Goal: Task Accomplishment & Management: Use online tool/utility

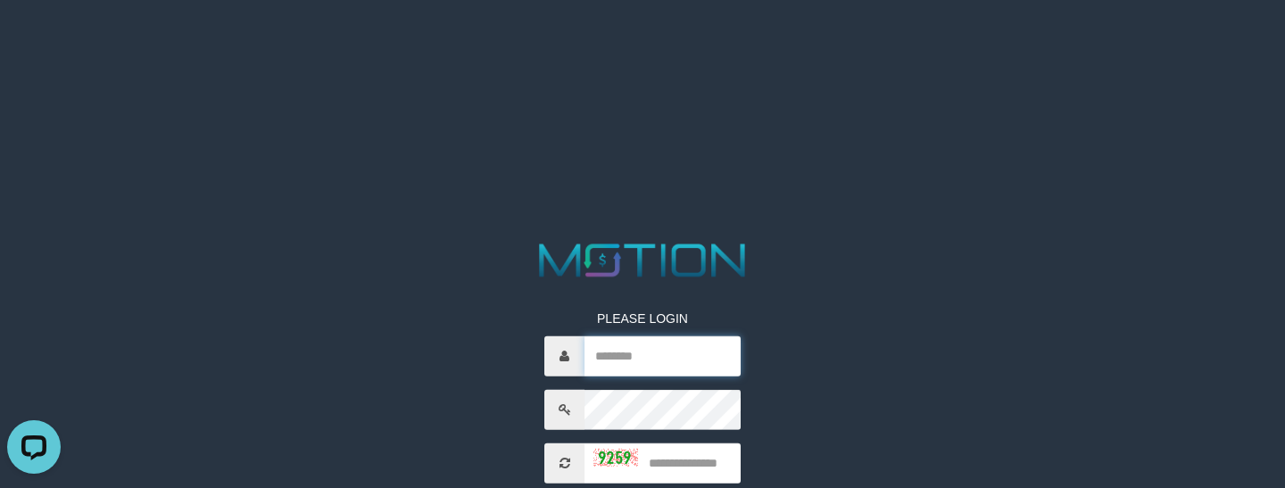
click at [621, 342] on input "text" at bounding box center [663, 356] width 156 height 40
paste input "**********"
type input "**********"
click at [692, 461] on input "text" at bounding box center [663, 463] width 156 height 40
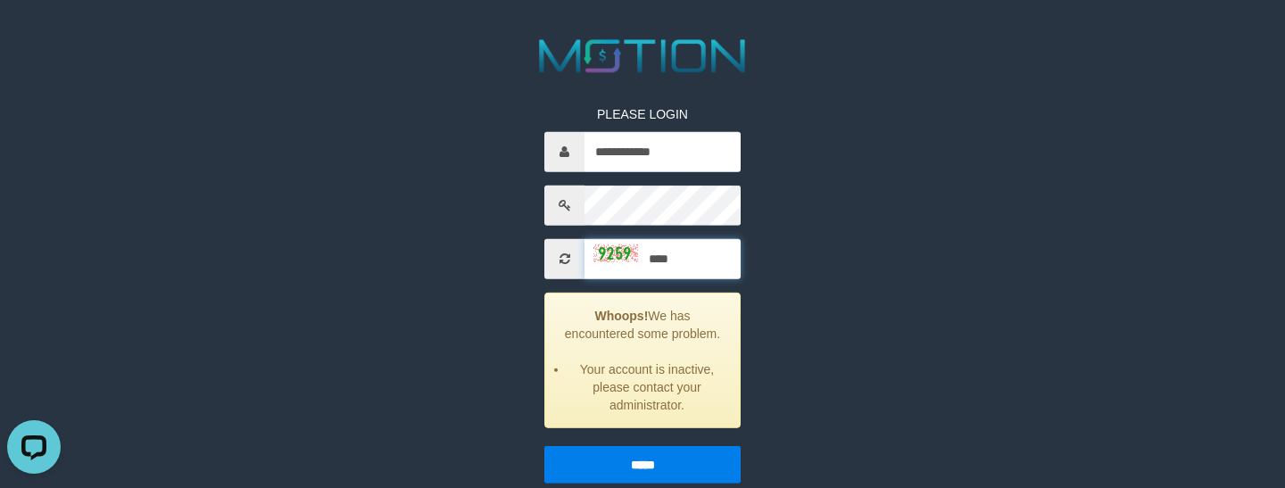
scroll to position [226, 0]
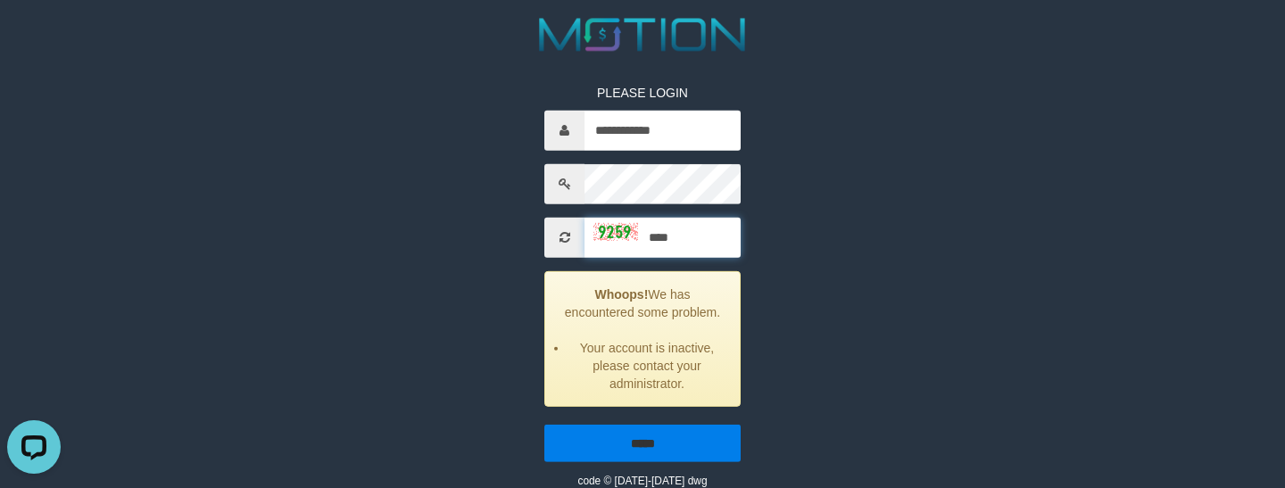
type input "****"
click at [668, 453] on input "*****" at bounding box center [643, 442] width 196 height 37
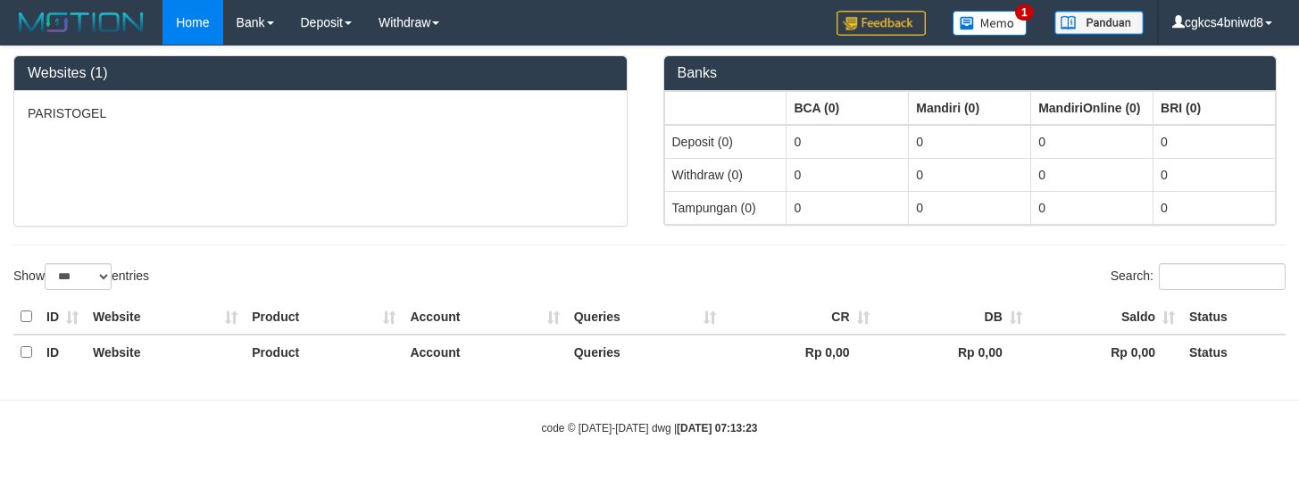
select select "***"
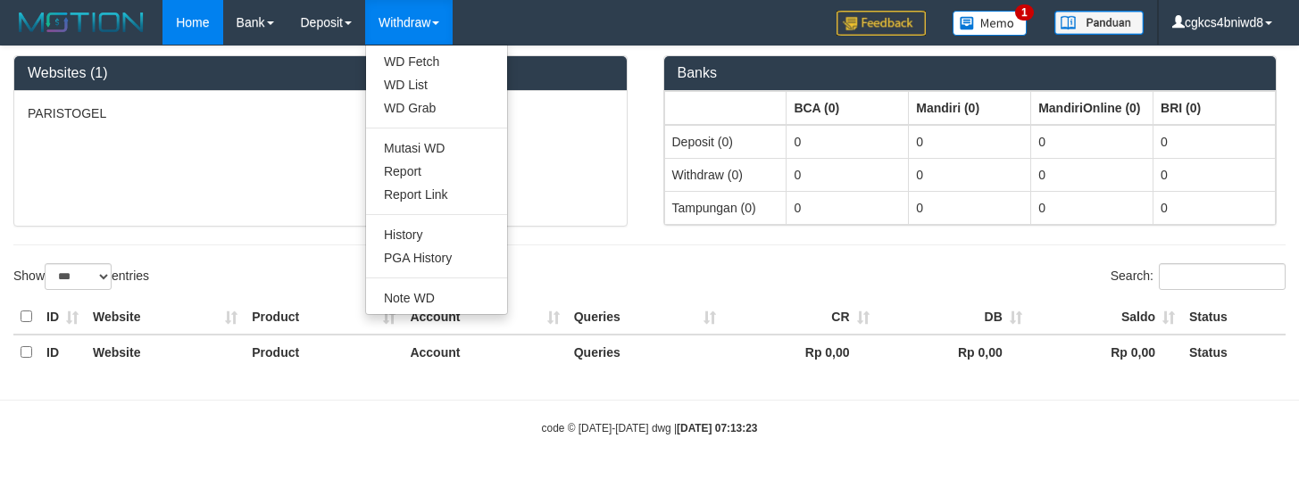
click at [439, 15] on link "Withdraw" at bounding box center [408, 22] width 87 height 45
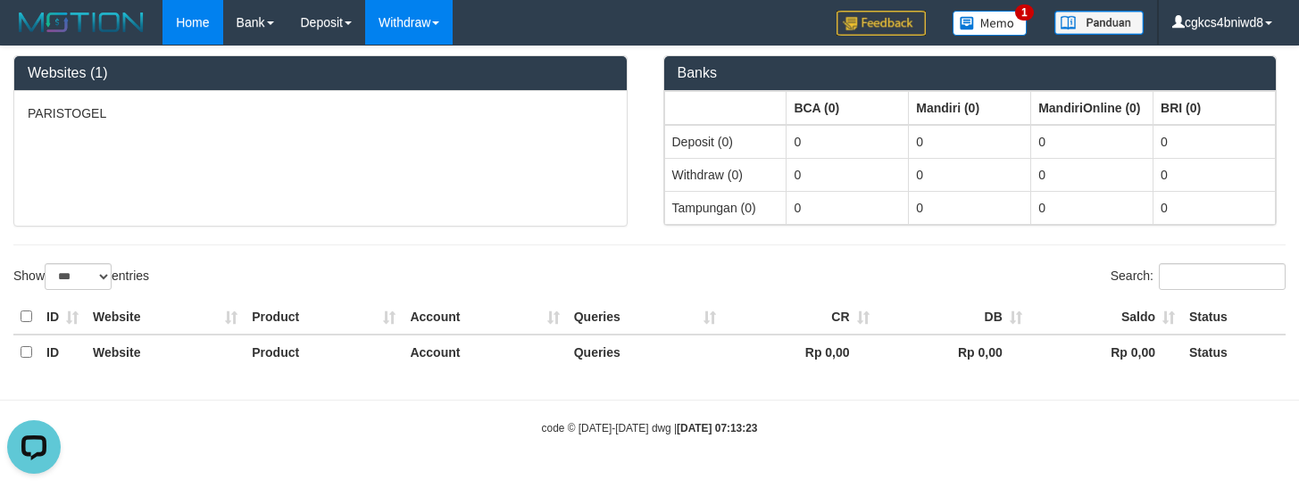
click at [431, 12] on link "Withdraw" at bounding box center [408, 22] width 87 height 45
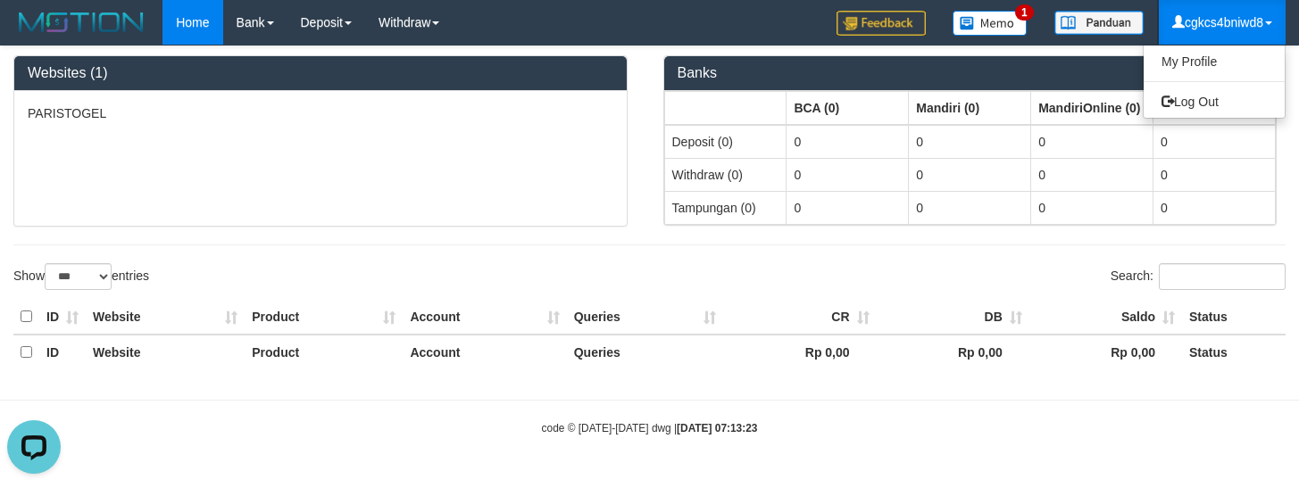
click at [1195, 21] on link "cgkcs4bniwd8" at bounding box center [1222, 22] width 127 height 45
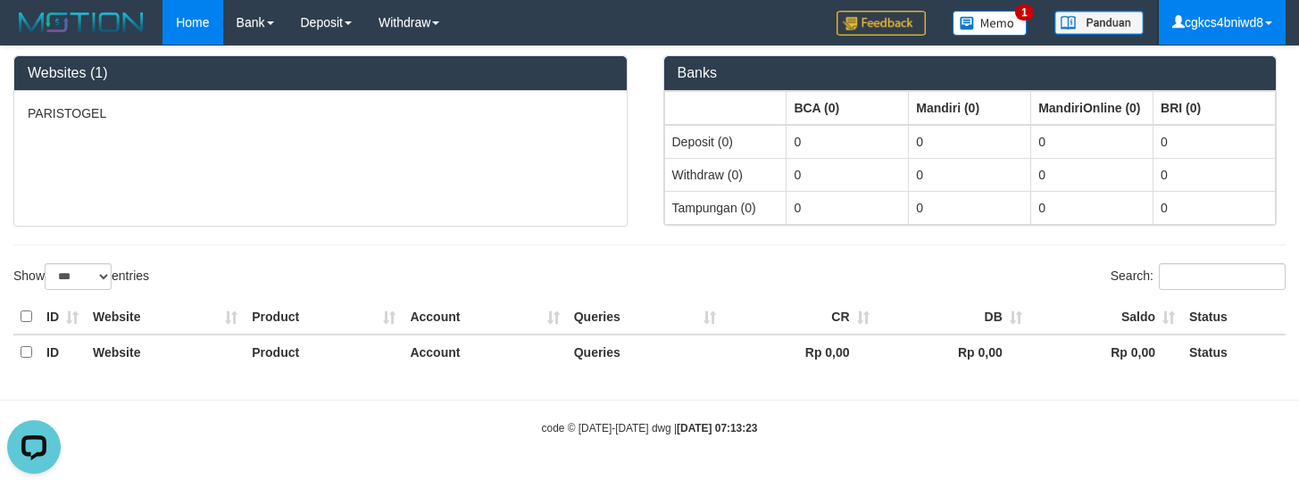
click at [1202, 19] on link "cgkcs4bniwd8" at bounding box center [1222, 22] width 127 height 45
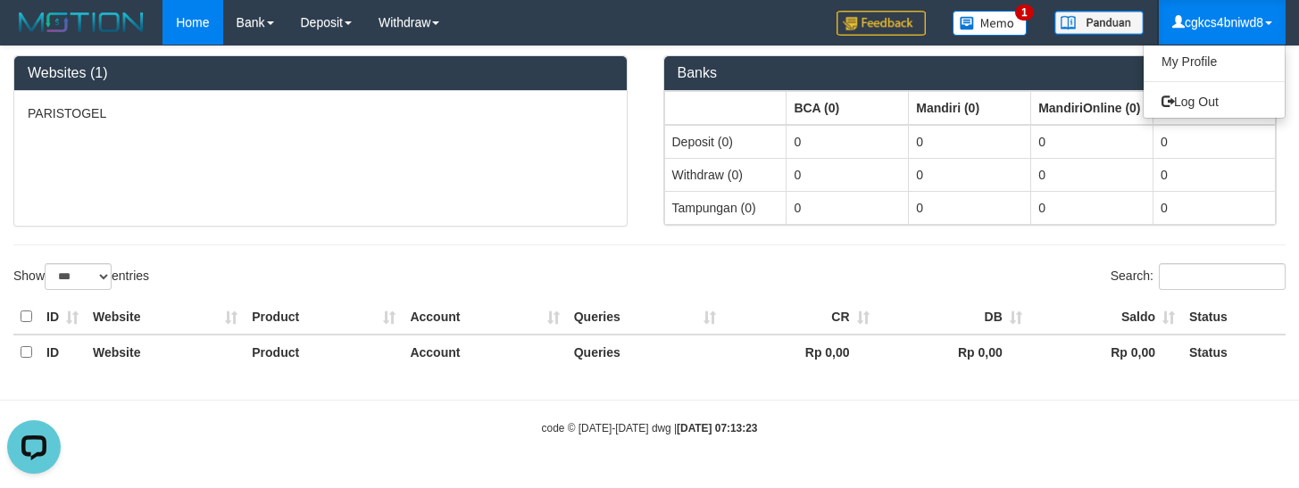
click at [1216, 20] on link "cgkcs4bniwd8" at bounding box center [1222, 22] width 127 height 45
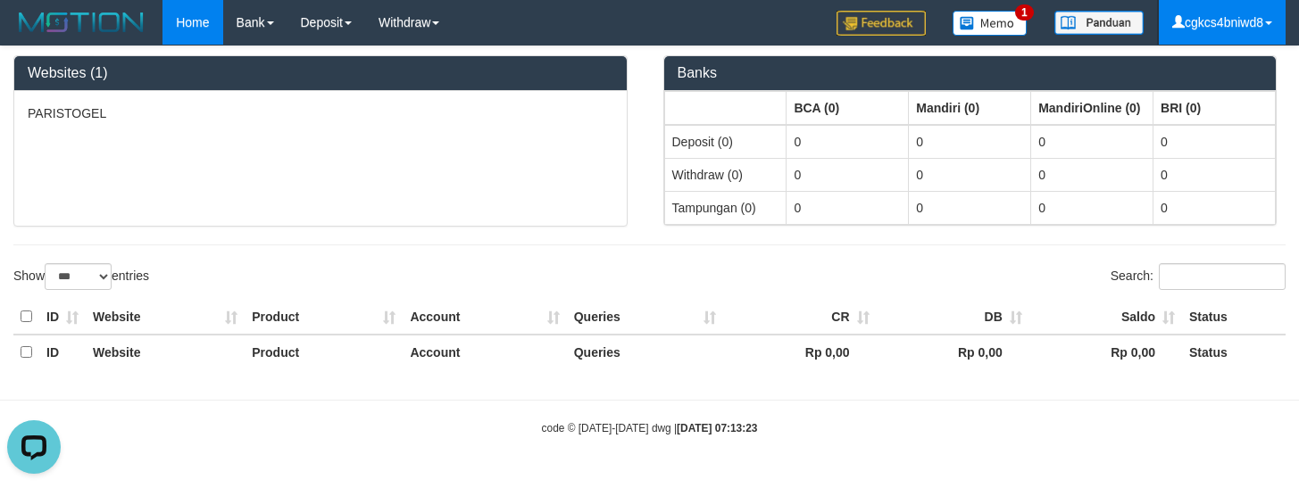
click at [1217, 16] on link "cgkcs4bniwd8" at bounding box center [1222, 22] width 127 height 45
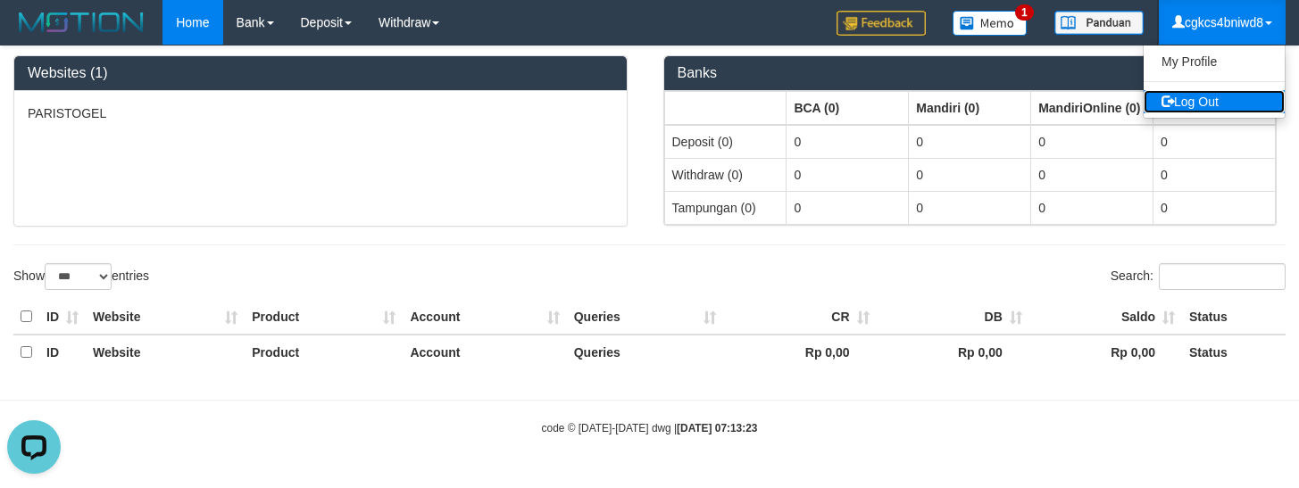
click at [1212, 99] on link "Log Out" at bounding box center [1214, 101] width 141 height 23
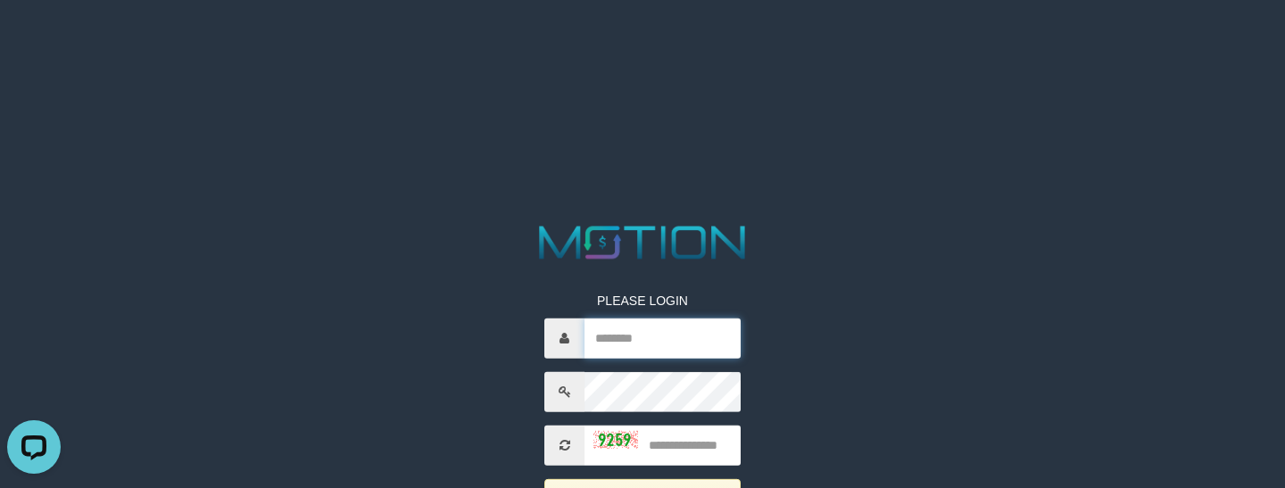
click at [644, 335] on input "text" at bounding box center [663, 338] width 156 height 40
paste input "**********"
type input "**********"
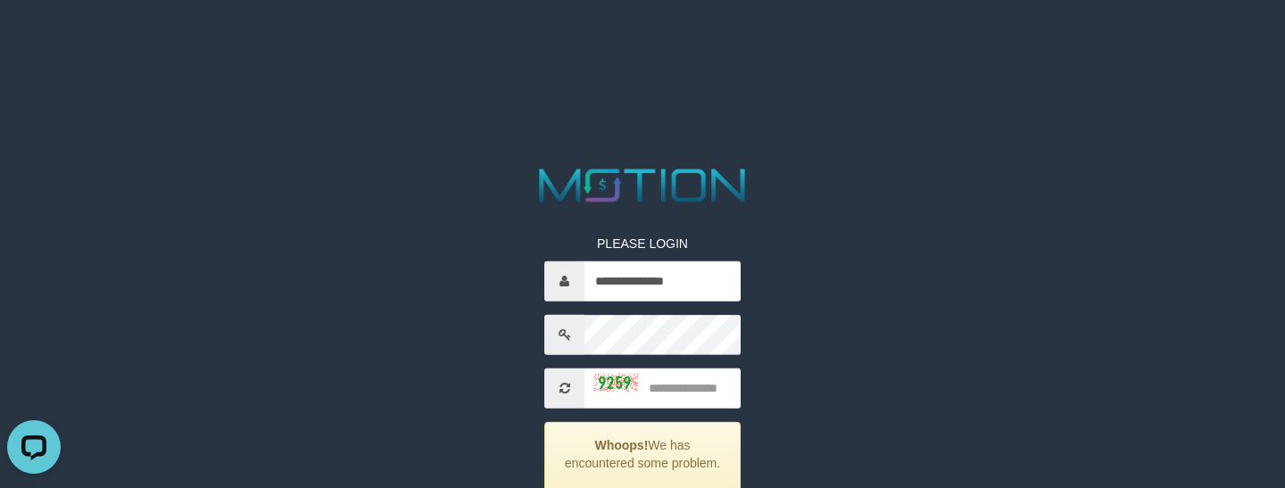
scroll to position [89, 0]
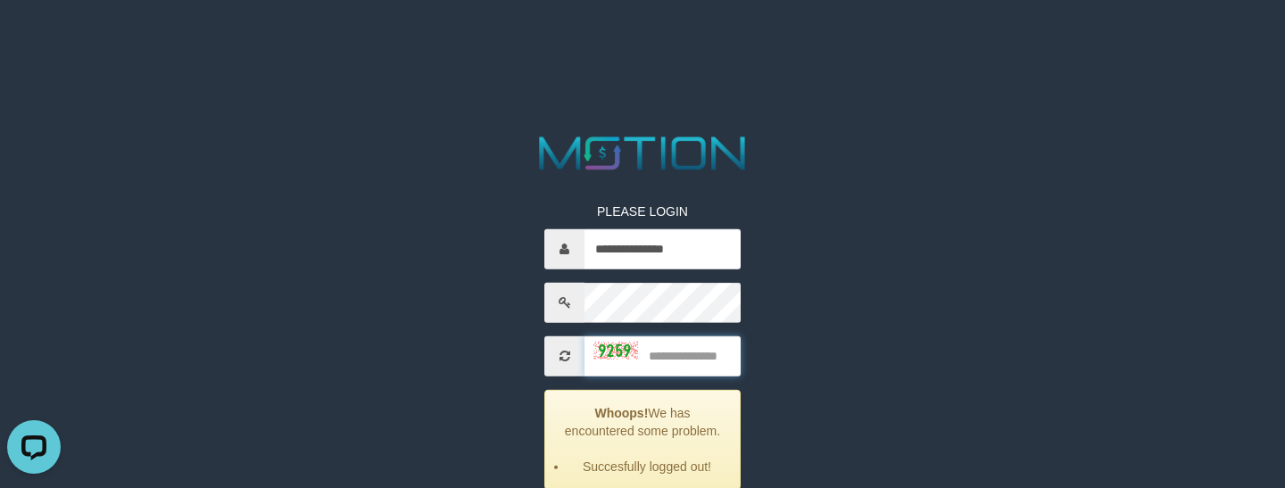
click at [687, 367] on input "text" at bounding box center [663, 356] width 156 height 40
type input "****"
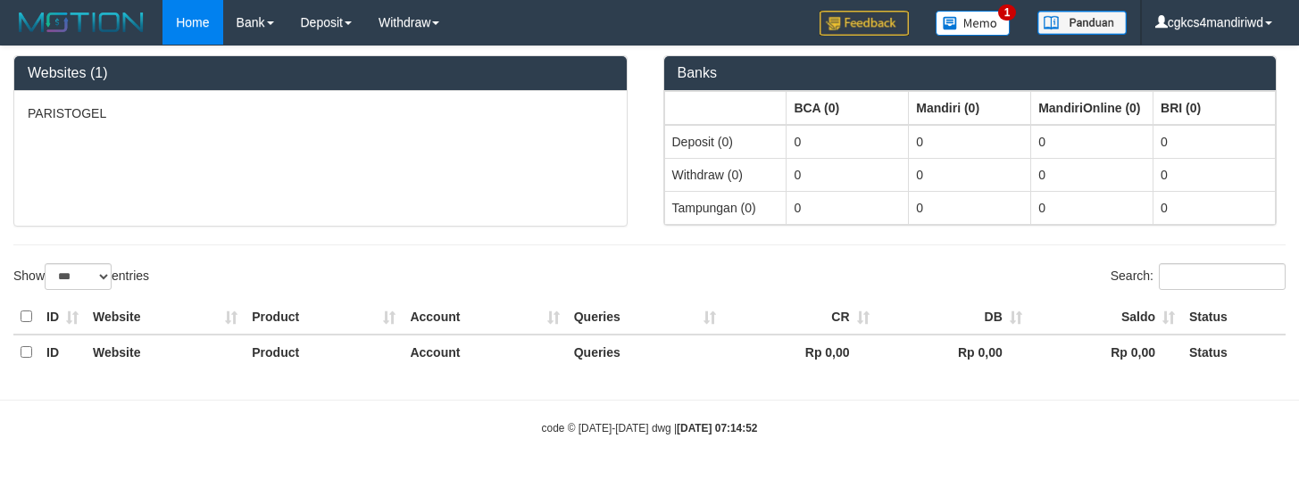
select select "***"
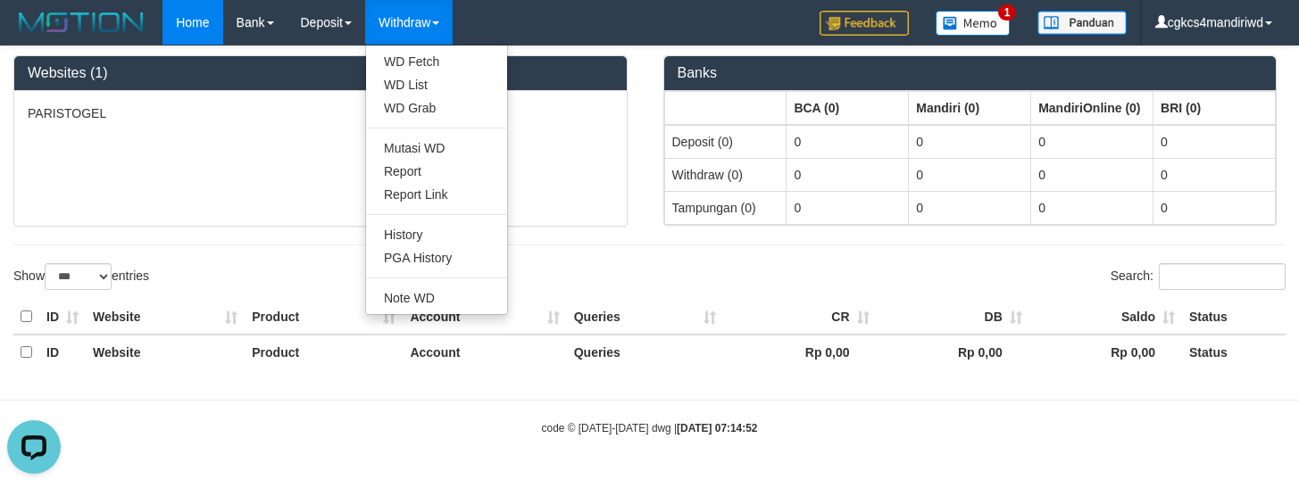
click at [387, 11] on link "Withdraw" at bounding box center [408, 22] width 87 height 45
click at [428, 18] on link "Withdraw" at bounding box center [408, 22] width 87 height 45
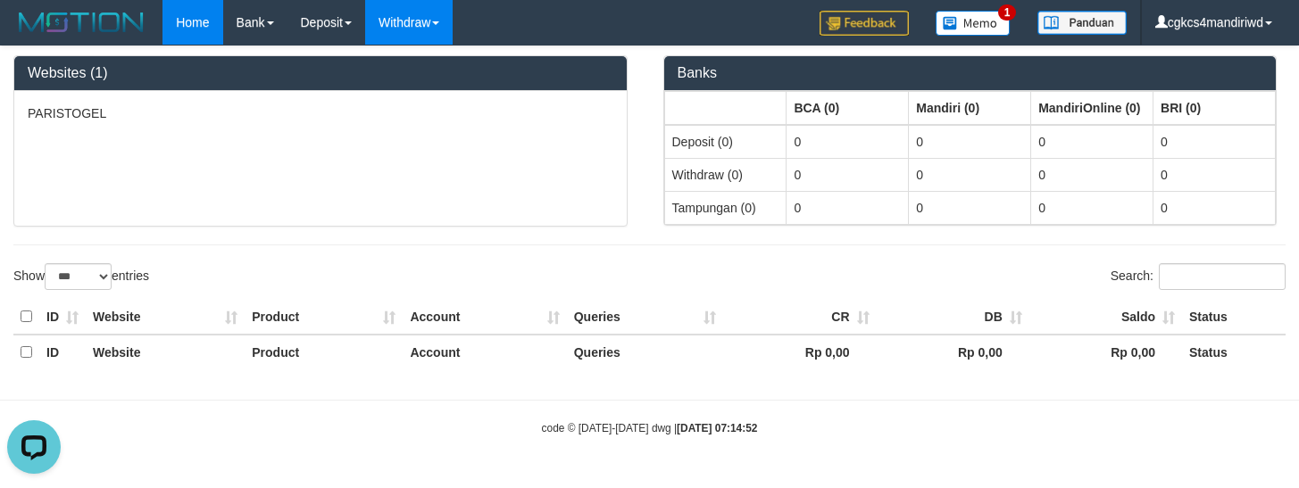
click at [427, 24] on link "Withdraw" at bounding box center [408, 22] width 87 height 45
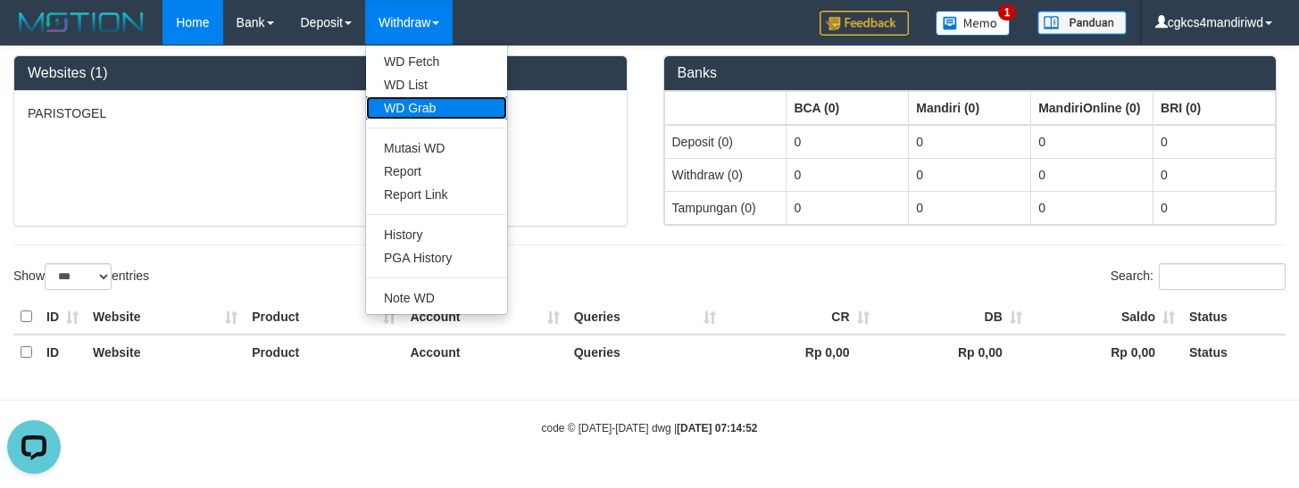
click at [454, 105] on link "WD Grab" at bounding box center [436, 107] width 141 height 23
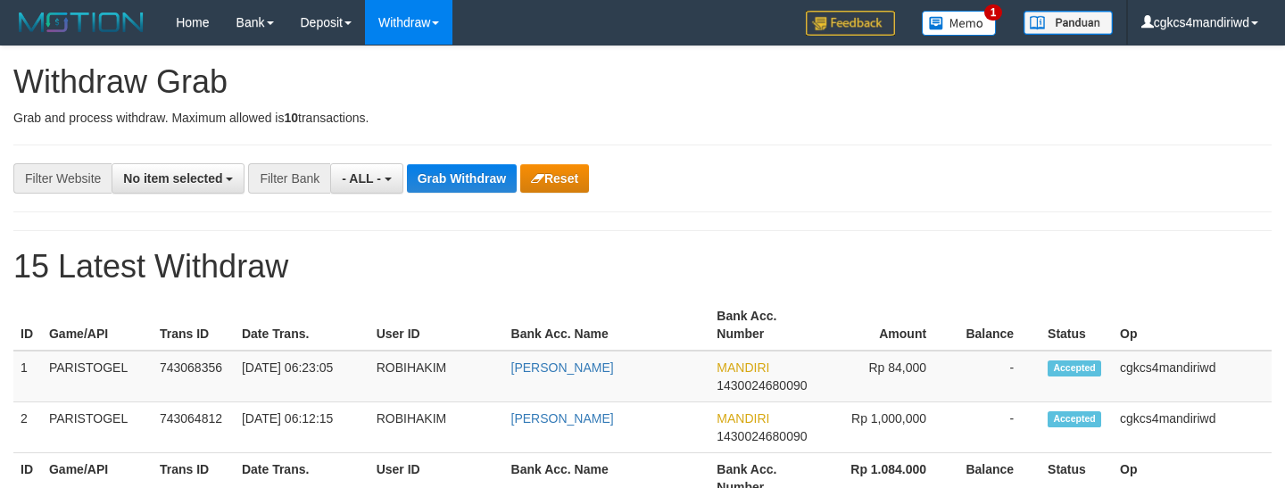
select select
click at [372, 180] on span "- ALL -" at bounding box center [361, 178] width 39 height 14
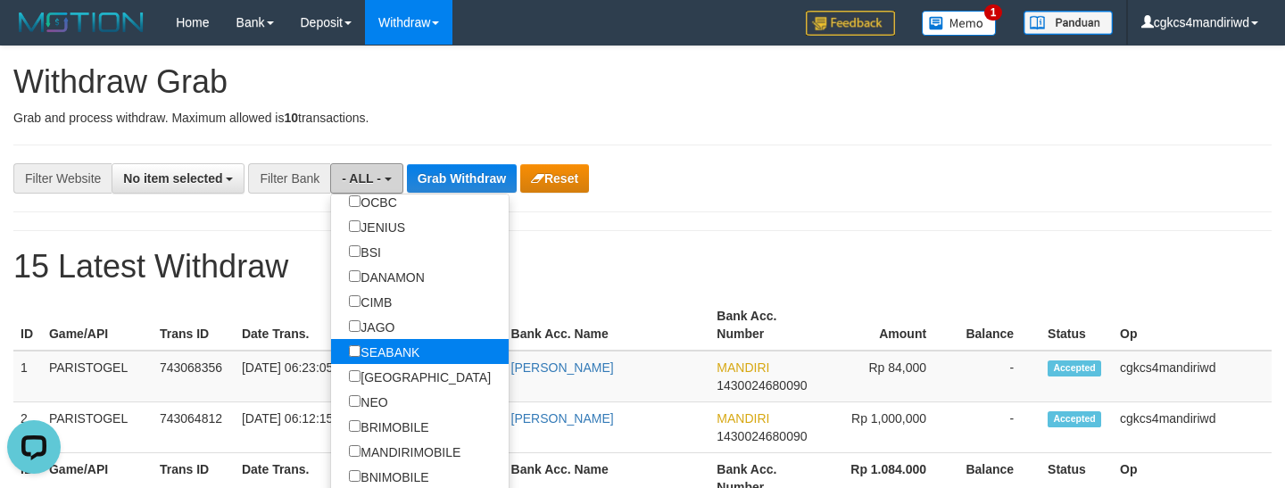
scroll to position [89, 0]
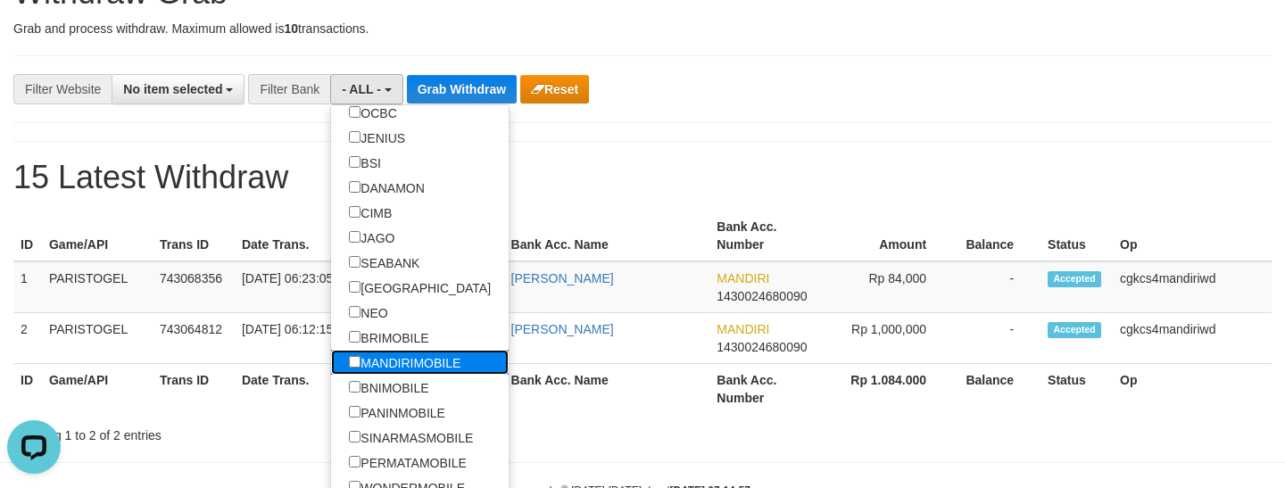
click at [446, 366] on label "MANDIRIMOBILE" at bounding box center [404, 362] width 147 height 25
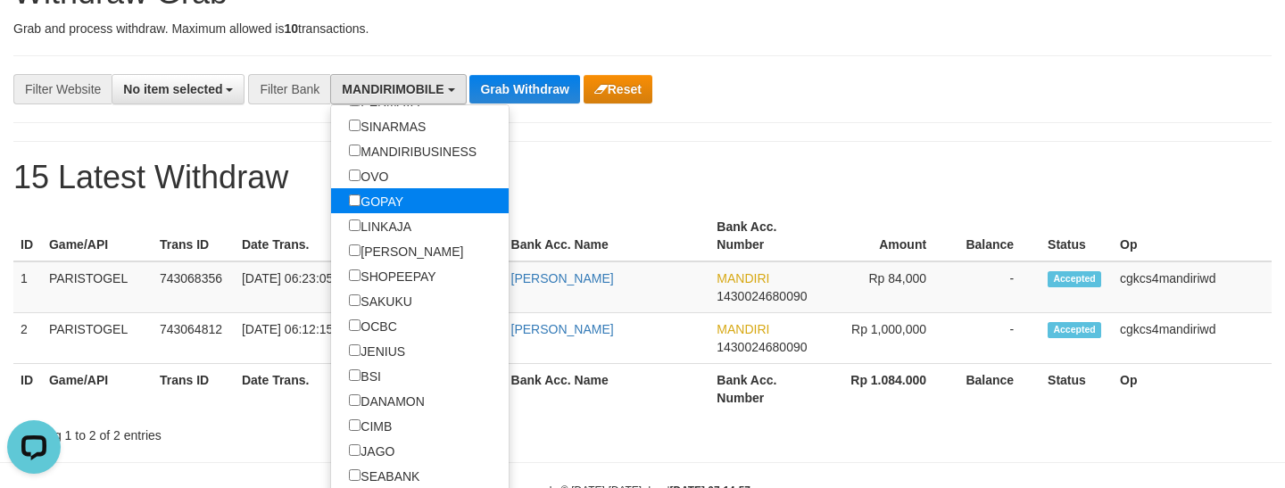
scroll to position [303, 0]
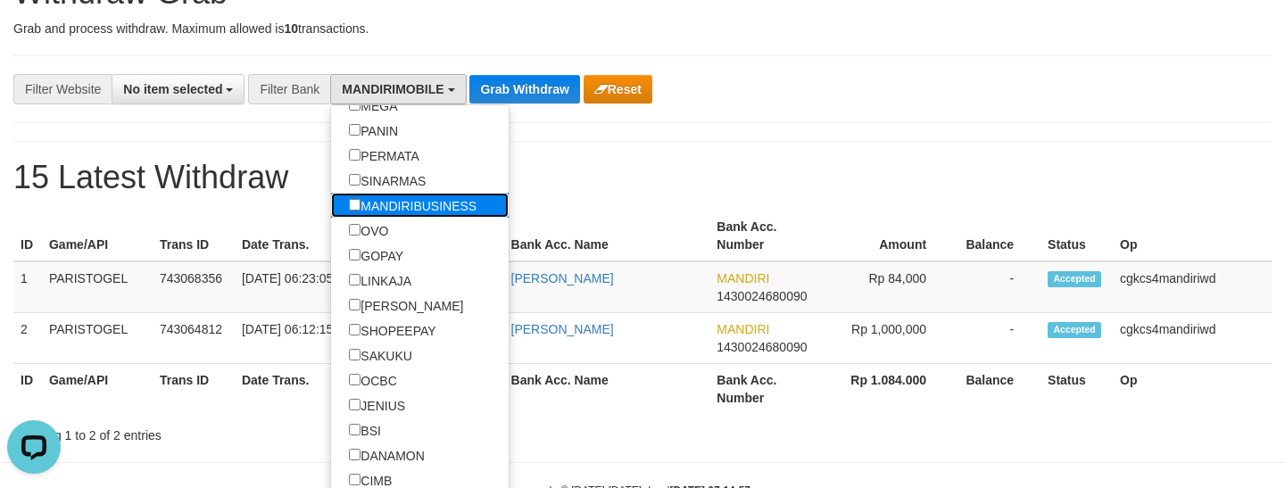
click at [433, 208] on label "MANDIRIBUSINESS" at bounding box center [412, 205] width 163 height 25
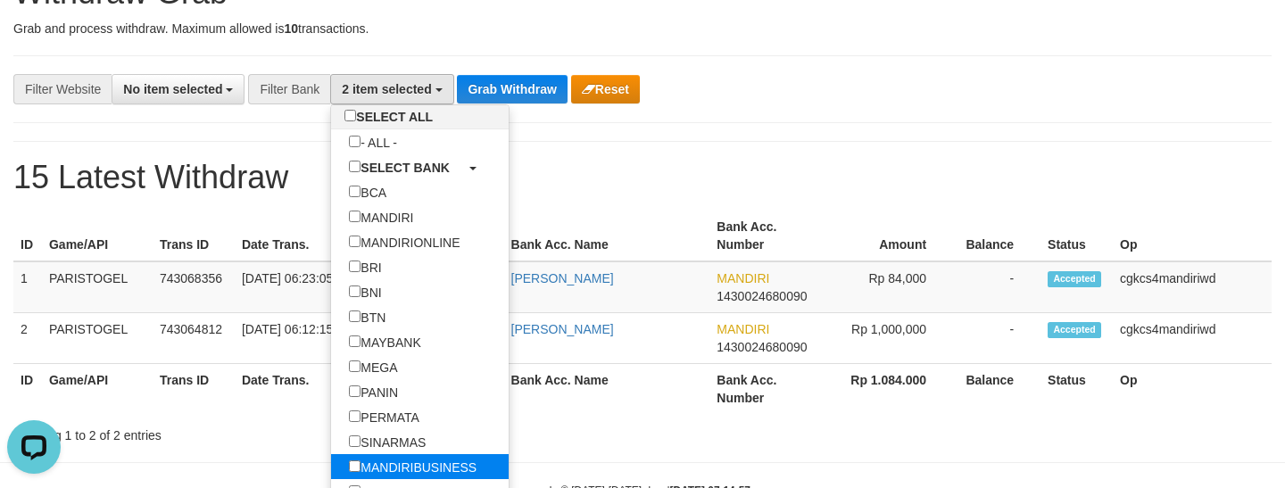
scroll to position [35, 0]
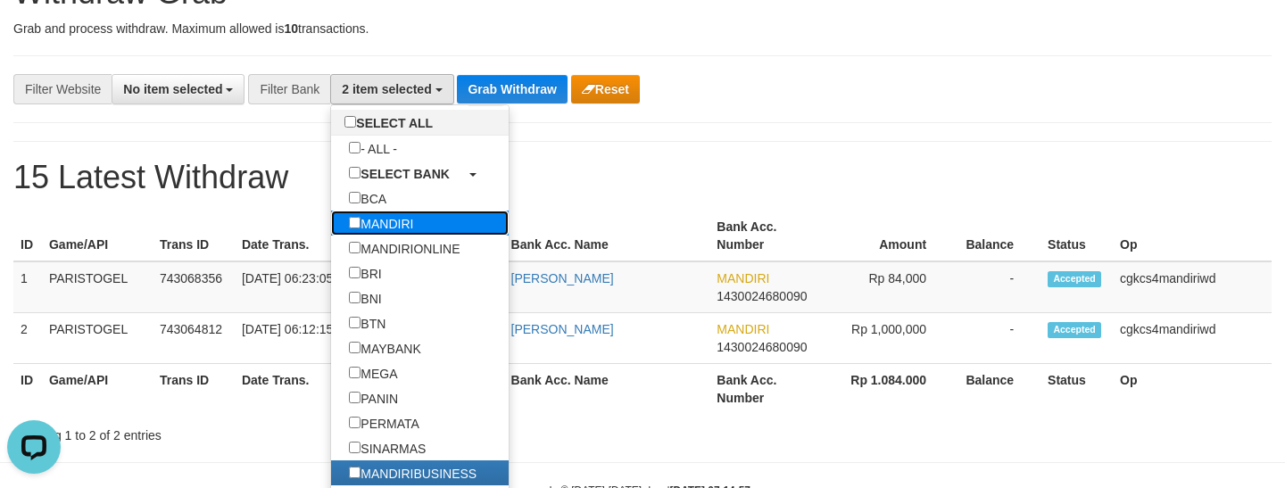
click at [410, 223] on label "MANDIRI" at bounding box center [381, 223] width 100 height 25
select select "*******"
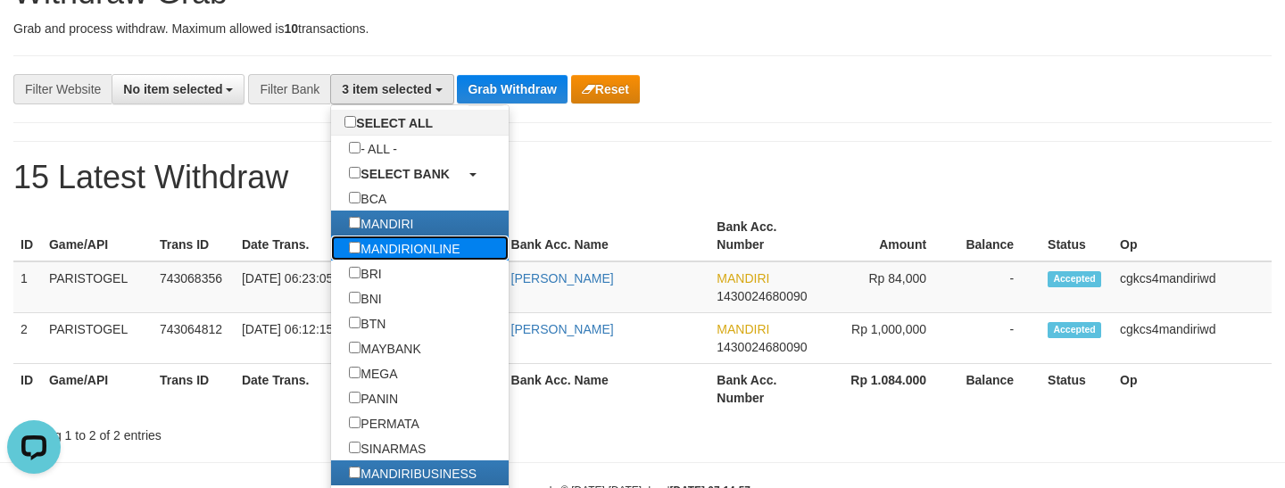
click at [438, 251] on label "MANDIRIONLINE" at bounding box center [404, 248] width 146 height 25
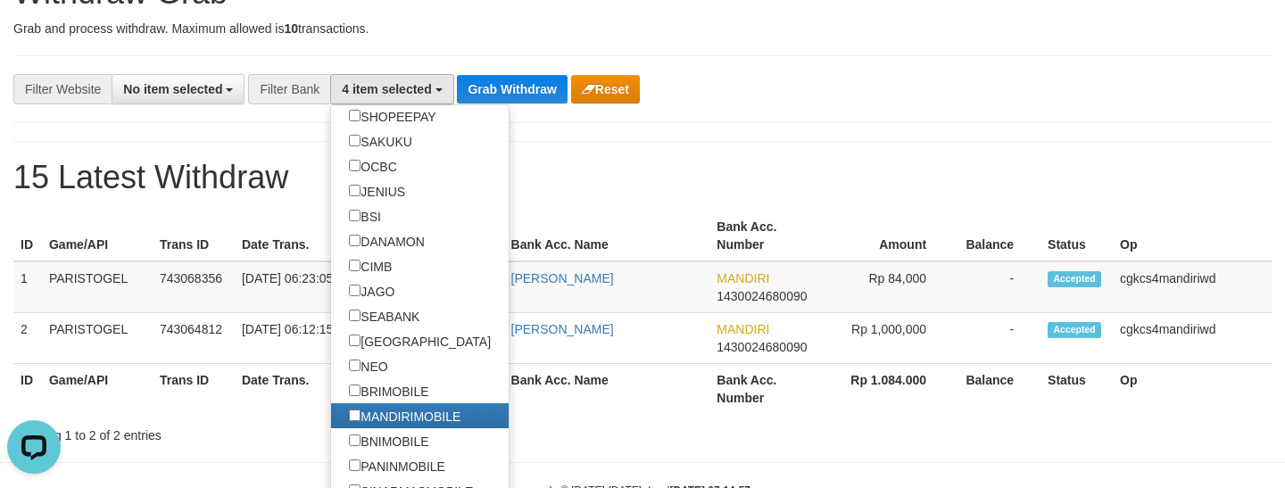
scroll to position [570, 0]
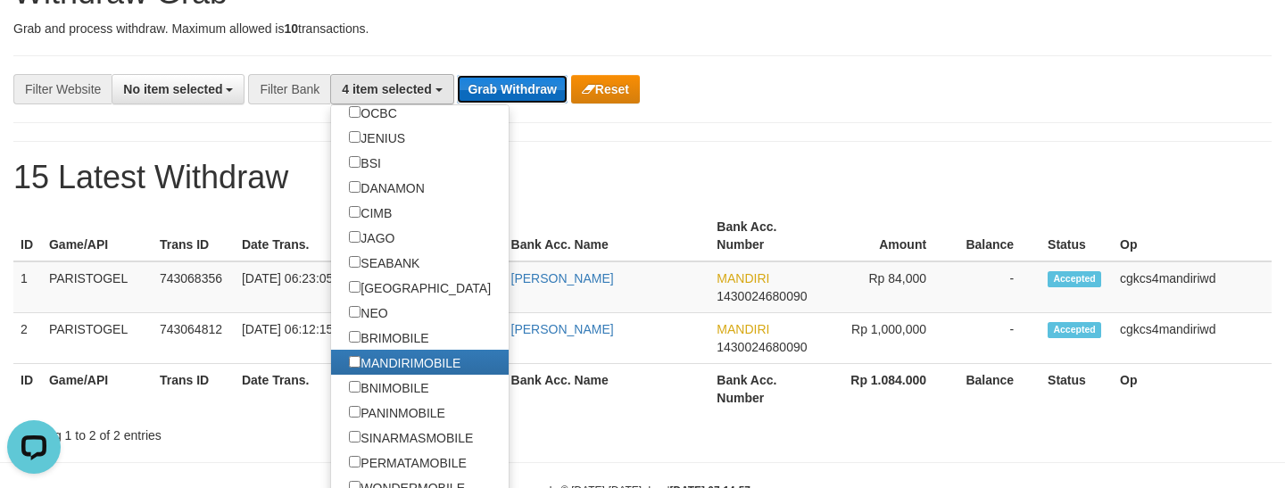
click at [541, 96] on button "Grab Withdraw" at bounding box center [512, 89] width 110 height 29
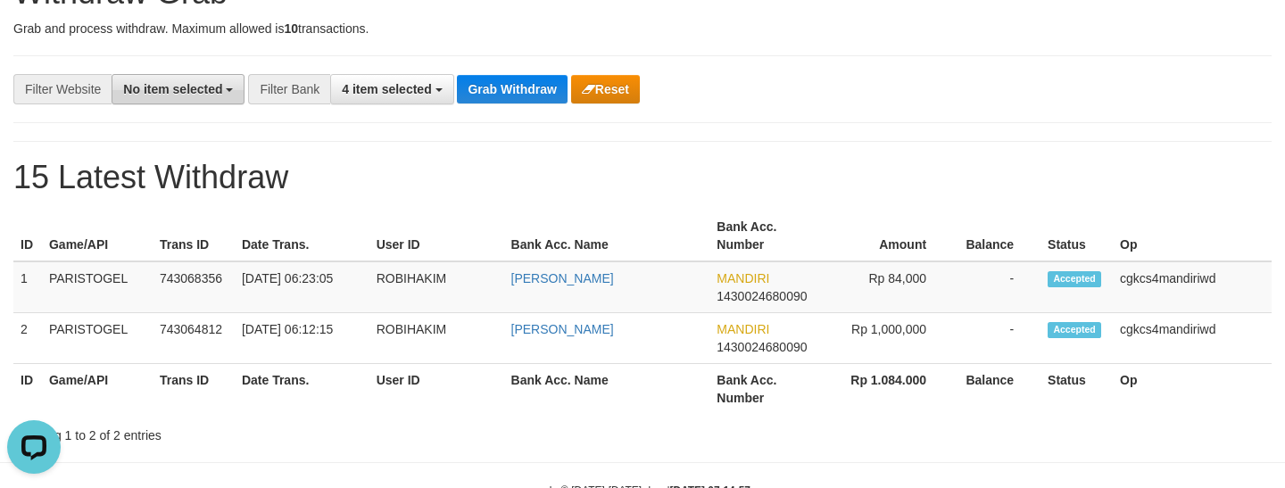
click at [189, 101] on button "No item selected" at bounding box center [178, 89] width 133 height 30
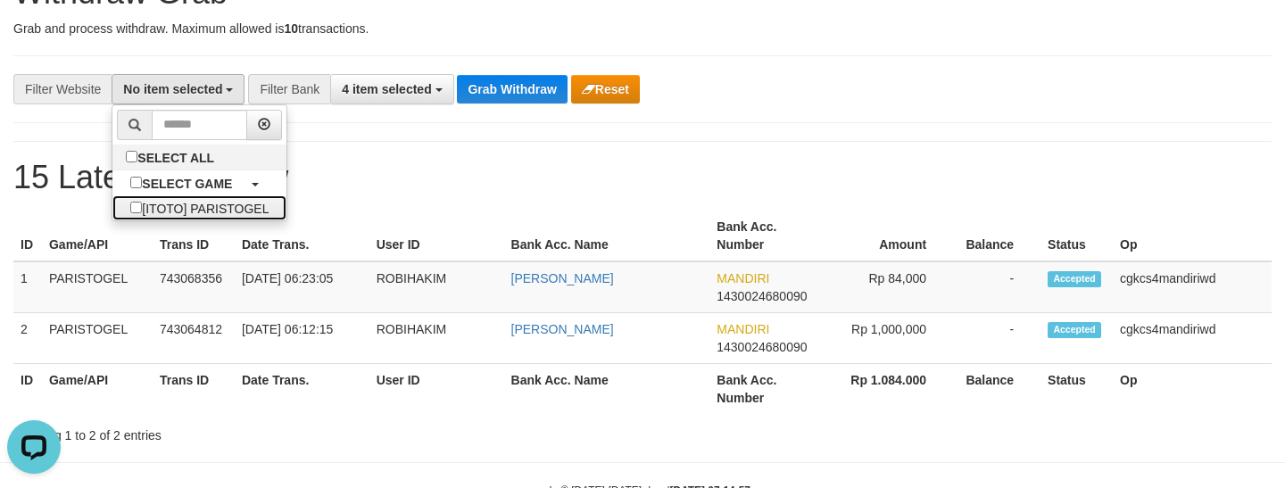
drag, startPoint x: 186, startPoint y: 208, endPoint x: 367, endPoint y: 164, distance: 186.4
click at [186, 208] on label "[ITOTO] PARISTOGEL" at bounding box center [199, 207] width 174 height 25
select select "****"
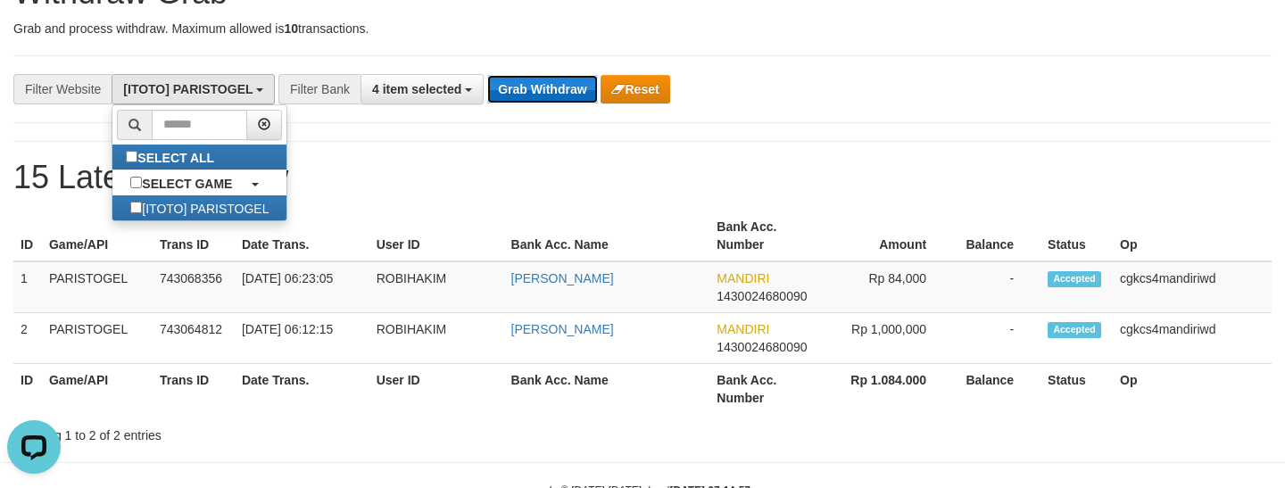
click at [526, 78] on button "Grab Withdraw" at bounding box center [542, 89] width 110 height 29
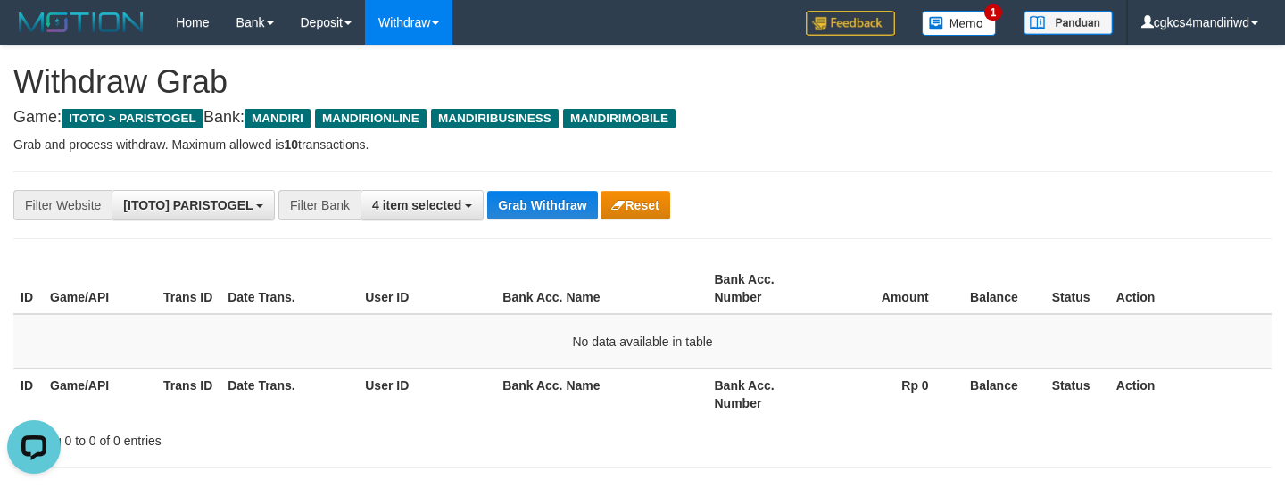
click at [518, 161] on div "**********" at bounding box center [642, 408] width 1285 height 724
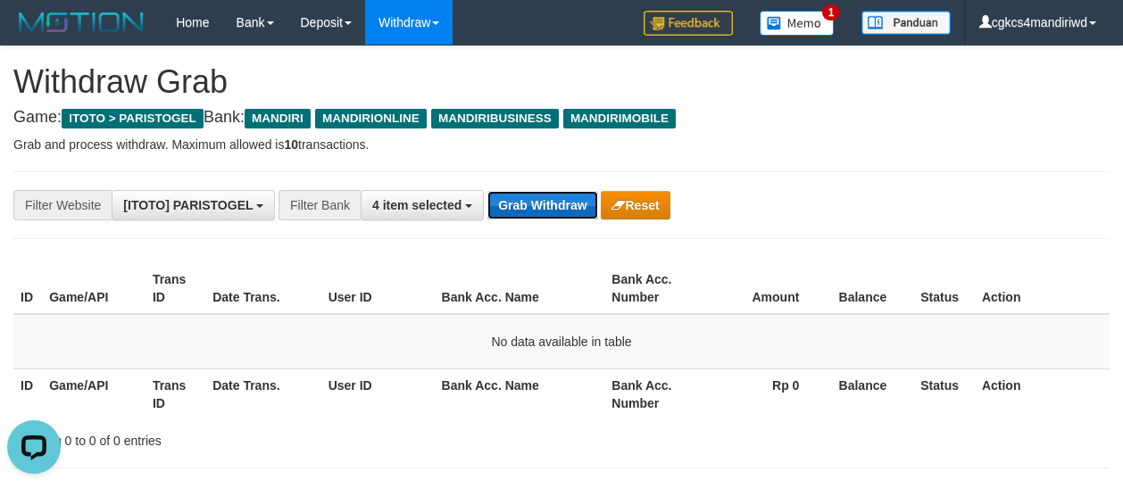
click at [510, 198] on button "Grab Withdraw" at bounding box center [542, 205] width 110 height 29
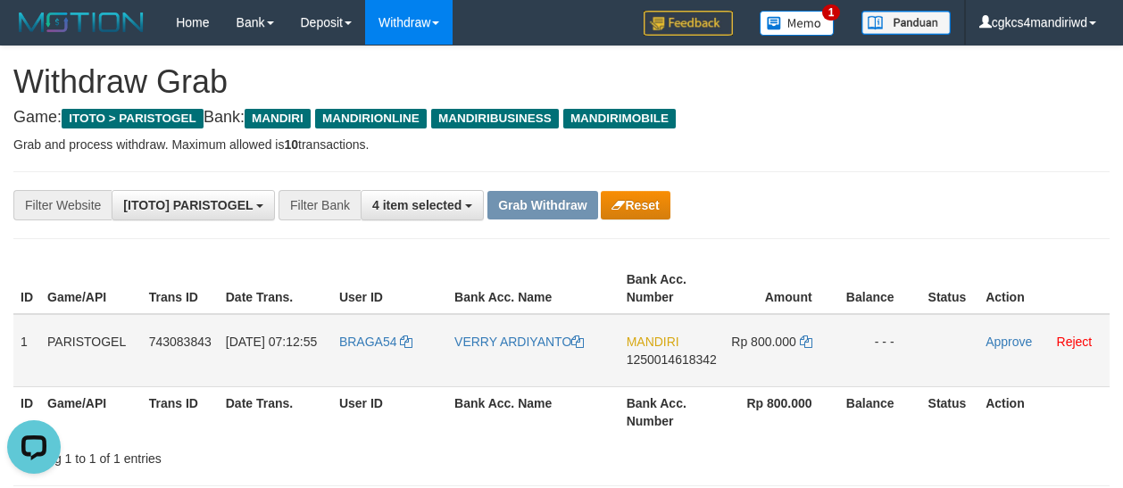
click at [664, 373] on td "MANDIRI 1250014618342" at bounding box center [672, 350] width 104 height 73
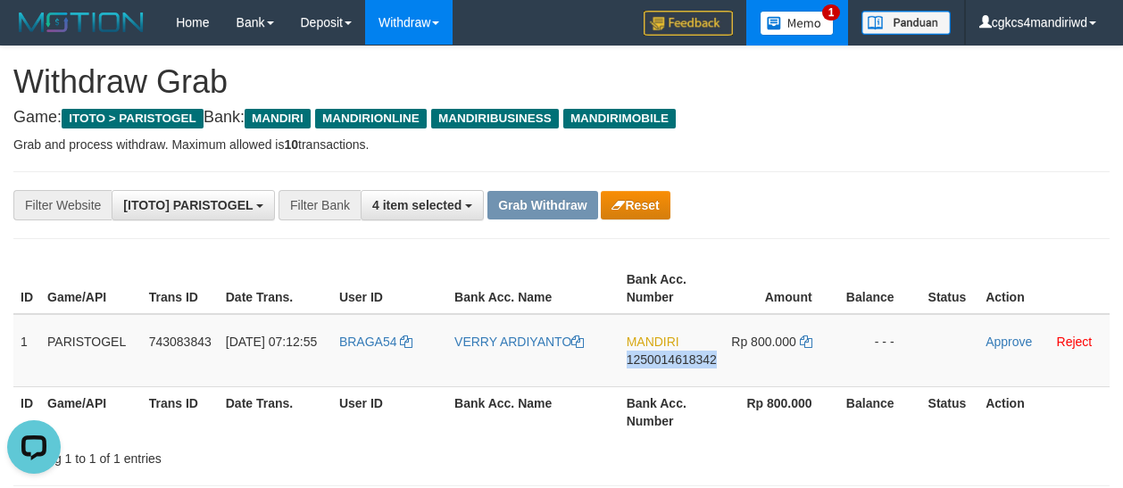
copy span "1250014618342"
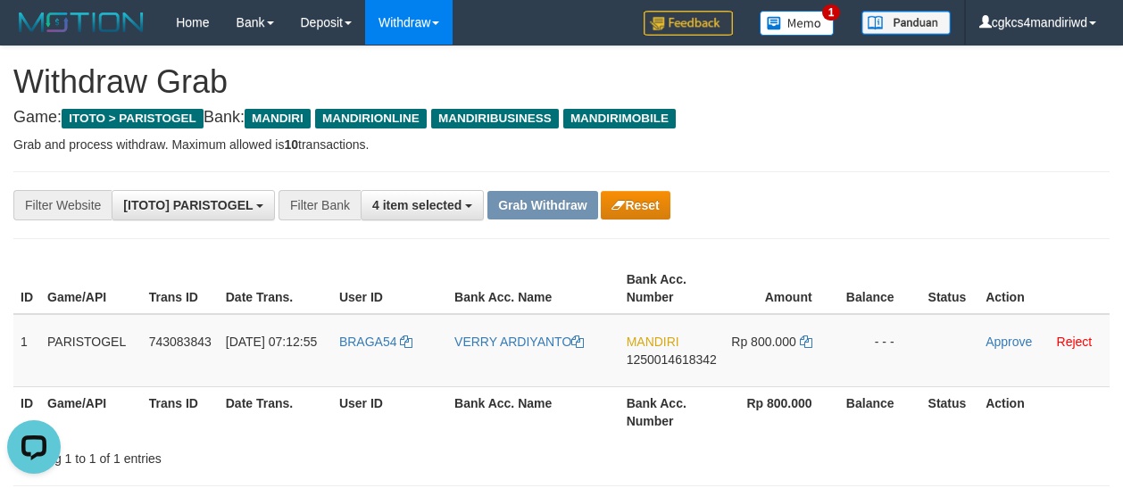
drag, startPoint x: 476, startPoint y: 256, endPoint x: 517, endPoint y: 275, distance: 45.1
click at [476, 257] on div at bounding box center [280, 257] width 561 height 1
click at [631, 372] on td "MANDIRI 1250014618342" at bounding box center [672, 350] width 104 height 73
copy span "1250014618342"
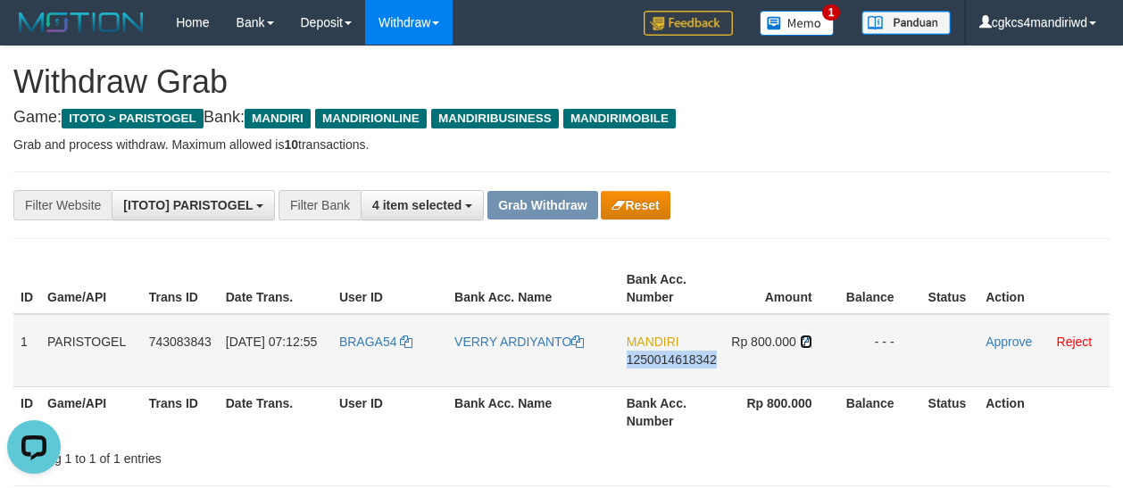
click at [809, 342] on icon at bounding box center [806, 342] width 12 height 12
copy span "1250014618342"
click at [809, 342] on icon at bounding box center [806, 342] width 12 height 12
click at [462, 350] on td "VERRY ARDIYANTO" at bounding box center [533, 350] width 172 height 73
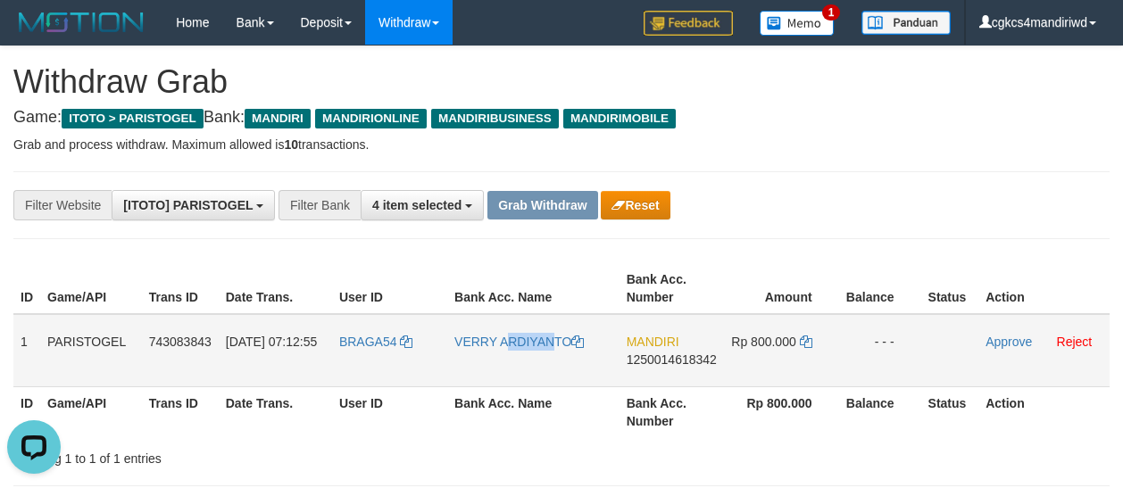
click at [464, 350] on td "VERRY ARDIYANTO" at bounding box center [533, 350] width 172 height 73
click at [470, 356] on td "VERRY ARDIYANTO" at bounding box center [533, 350] width 172 height 73
click at [369, 360] on td "BRAGA54" at bounding box center [389, 350] width 115 height 73
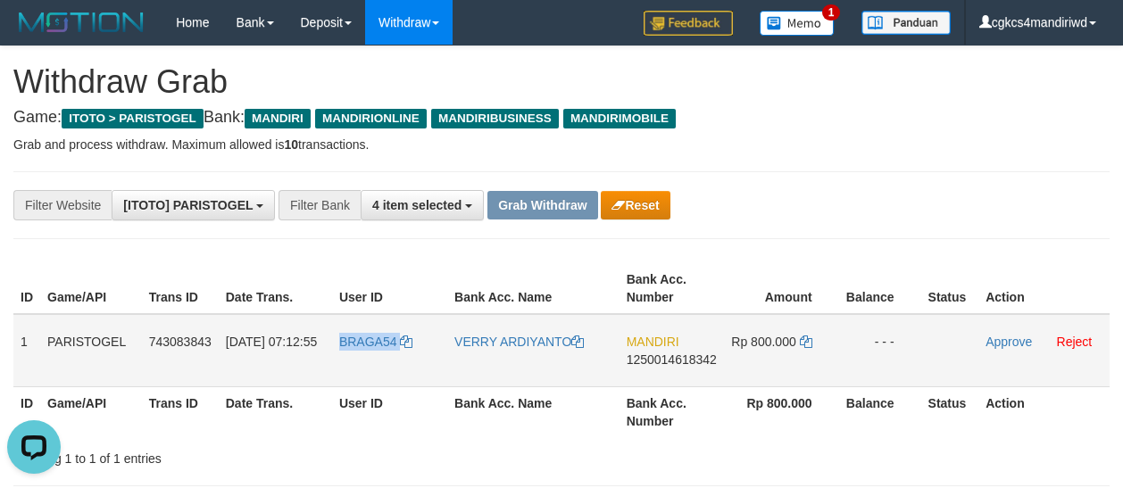
click at [369, 360] on td "BRAGA54" at bounding box center [389, 350] width 115 height 73
copy link "BRAGA54"
drag, startPoint x: 752, startPoint y: 242, endPoint x: 669, endPoint y: 225, distance: 84.7
click at [752, 242] on div "**********" at bounding box center [561, 417] width 1123 height 742
click at [621, 212] on button "Reset" at bounding box center [635, 205] width 69 height 29
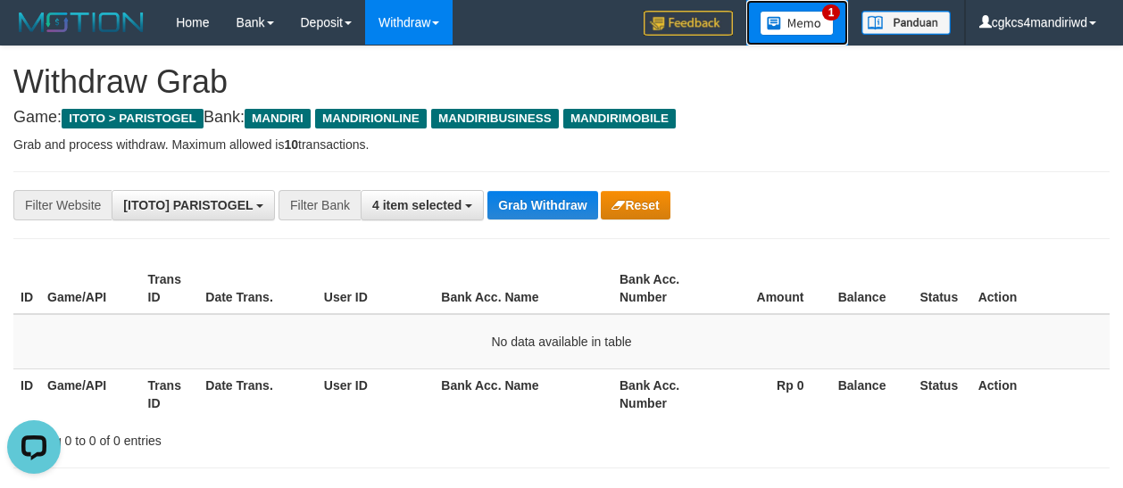
click at [768, 45] on link "1" at bounding box center [797, 23] width 102 height 46
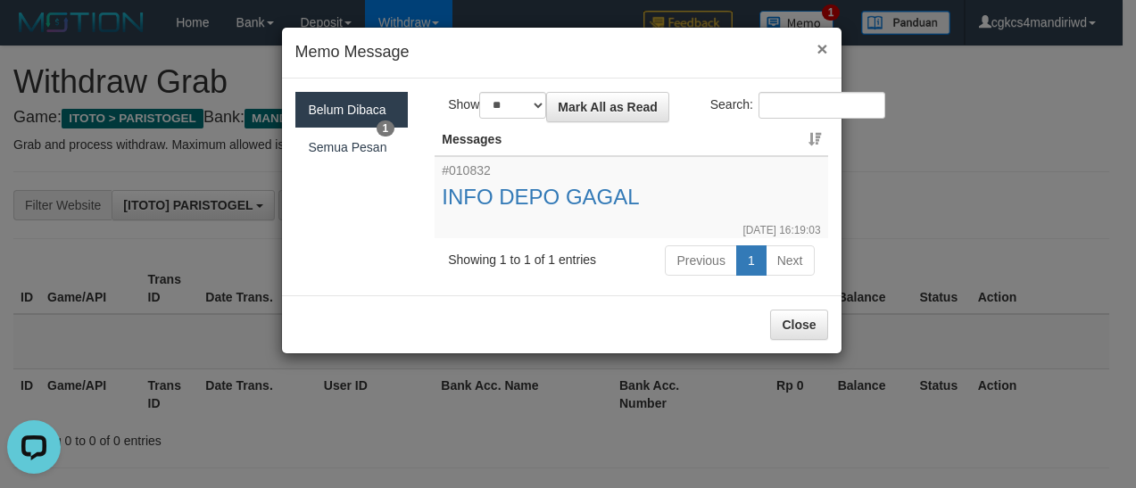
click at [819, 41] on span "×" at bounding box center [822, 48] width 11 height 21
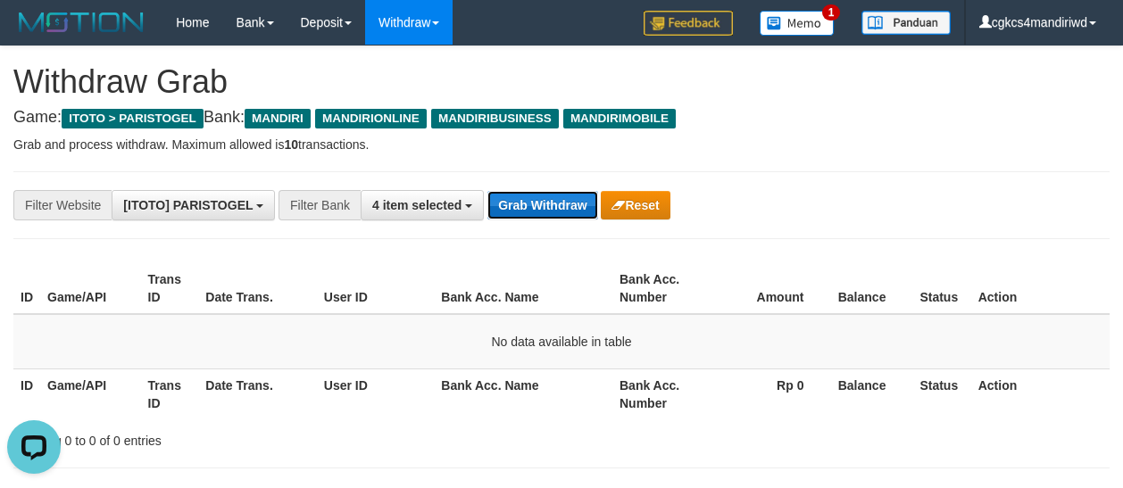
click at [520, 208] on button "Grab Withdraw" at bounding box center [542, 205] width 110 height 29
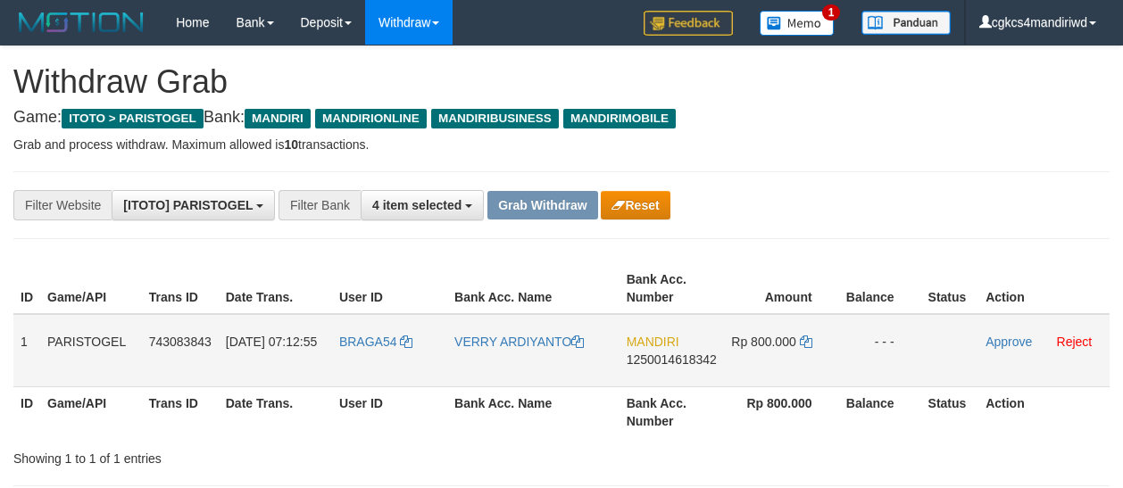
click at [379, 370] on td "BRAGA54" at bounding box center [389, 350] width 115 height 73
copy link "BRAGA54"
click at [371, 354] on td "BRAGA54" at bounding box center [389, 350] width 115 height 73
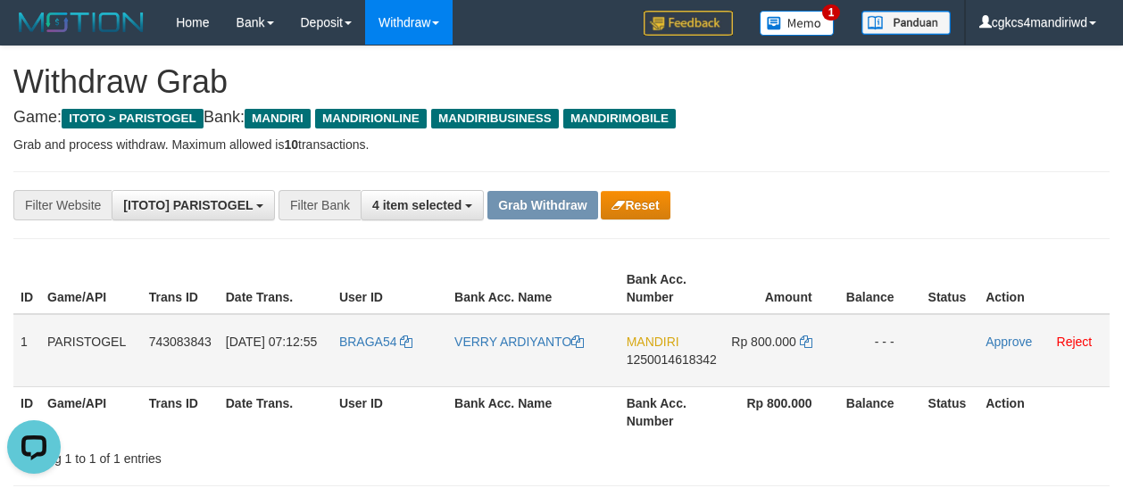
click at [505, 357] on td "VERRY ARDIYANTO" at bounding box center [533, 350] width 172 height 73
copy link "VERRY ARDIYANTO"
drag, startPoint x: 801, startPoint y: 338, endPoint x: 861, endPoint y: 337, distance: 59.8
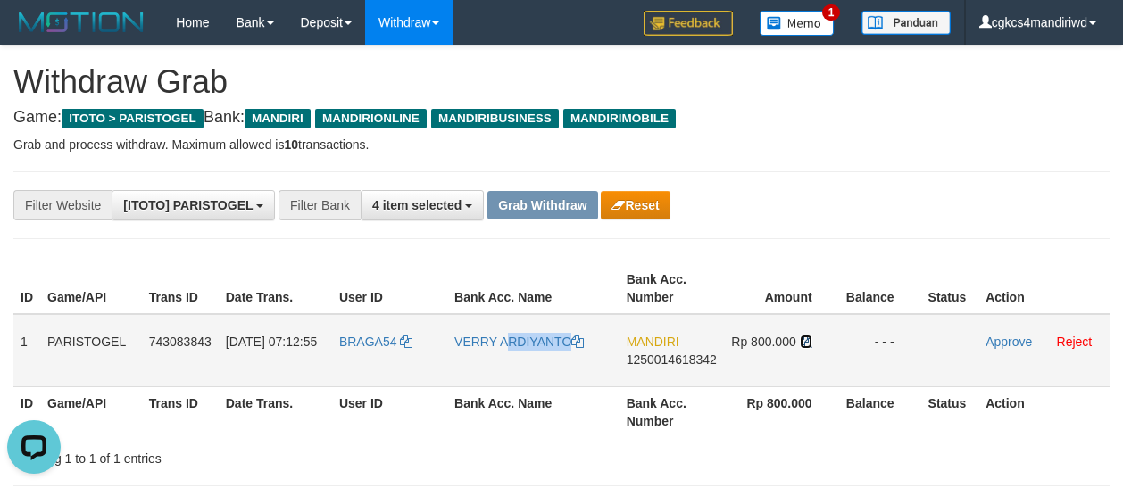
click at [802, 338] on icon at bounding box center [806, 342] width 12 height 12
copy link "VERRY ARDIYANTO"
click at [1006, 335] on link "Approve" at bounding box center [1009, 342] width 46 height 14
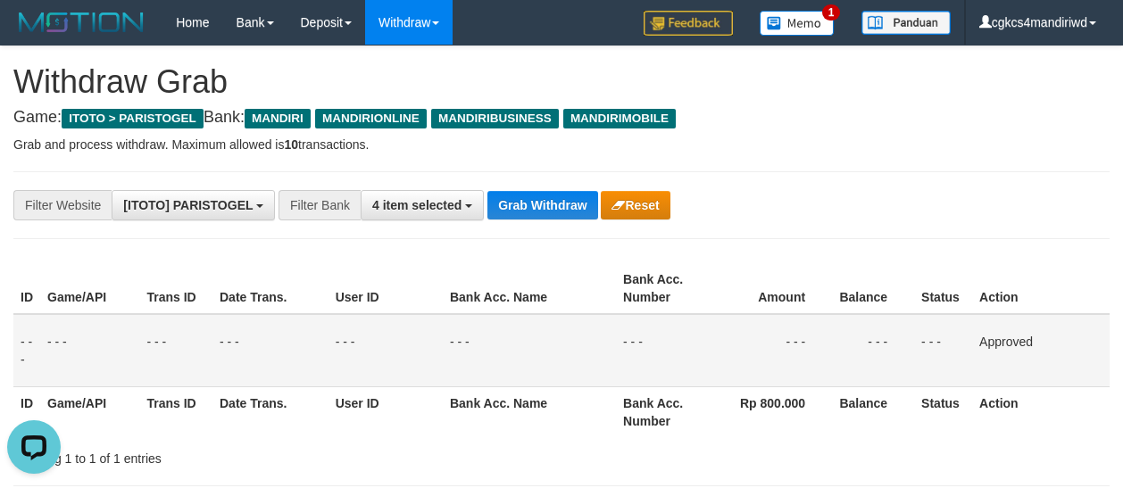
click at [331, 336] on td "- - -" at bounding box center [386, 350] width 114 height 73
